Goal: Entertainment & Leisure: Consume media (video, audio)

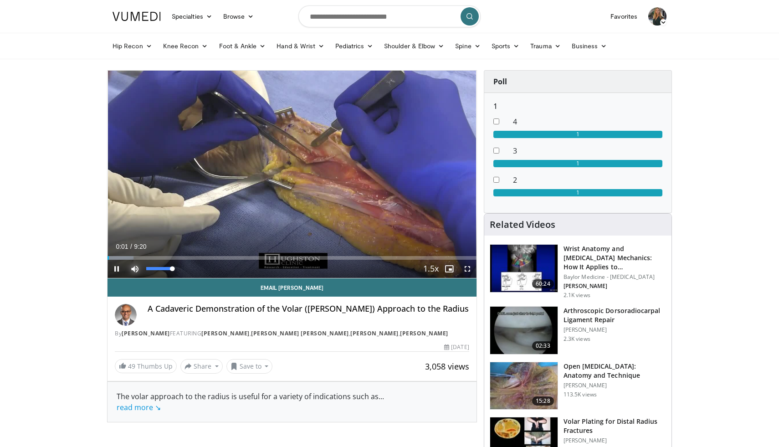
click at [134, 269] on span "Video Player" at bounding box center [135, 269] width 18 height 18
